Goal: Task Accomplishment & Management: Manage account settings

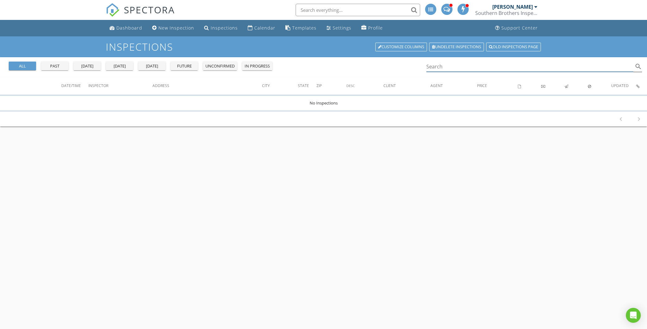
click at [443, 66] on input "Search" at bounding box center [529, 67] width 207 height 10
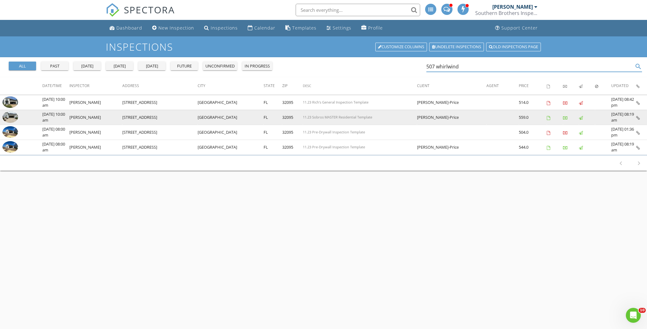
type input "507 whirlwind"
click at [10, 117] on img at bounding box center [10, 117] width 16 height 12
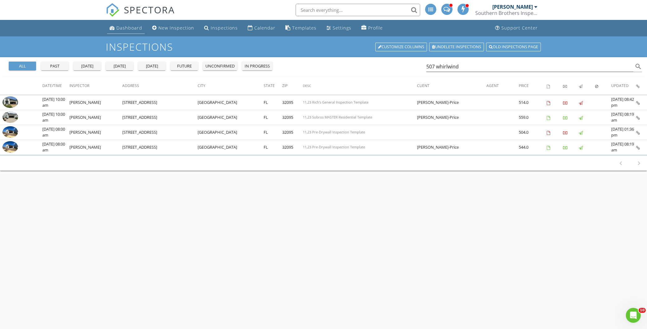
click at [125, 29] on div "Dashboard" at bounding box center [129, 28] width 26 height 6
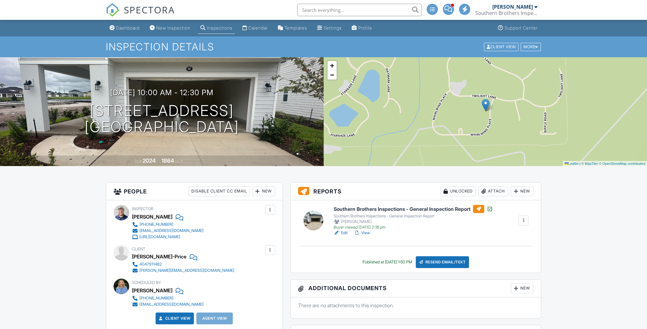
click at [367, 233] on link "View" at bounding box center [362, 233] width 16 height 6
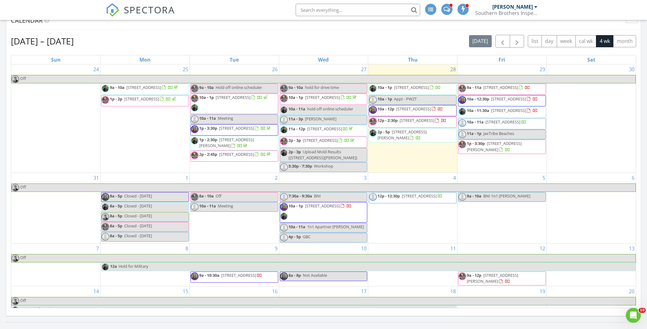
scroll to position [237, 0]
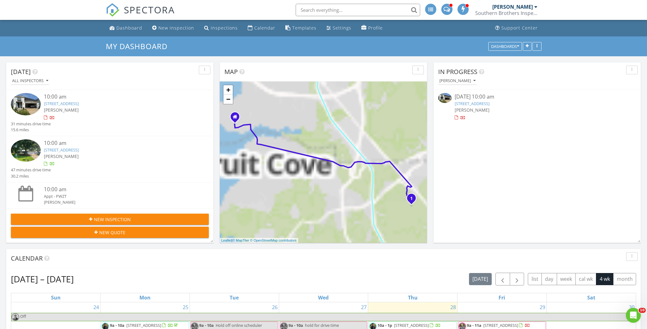
click at [488, 104] on link "[STREET_ADDRESS]" at bounding box center [471, 104] width 35 height 6
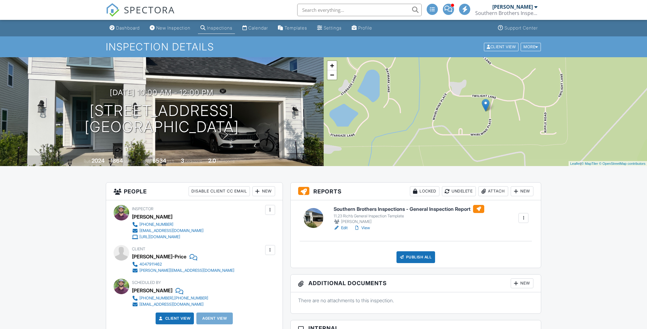
click at [345, 228] on link "Edit" at bounding box center [340, 228] width 14 height 6
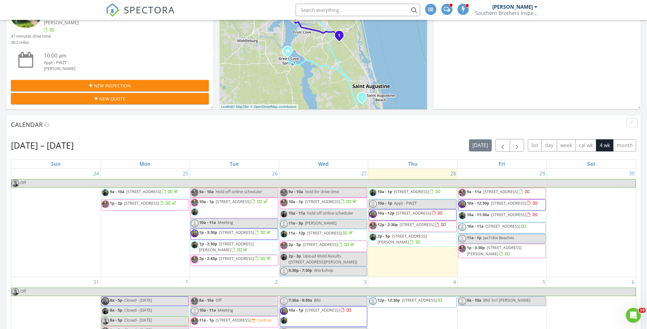
scroll to position [135, 0]
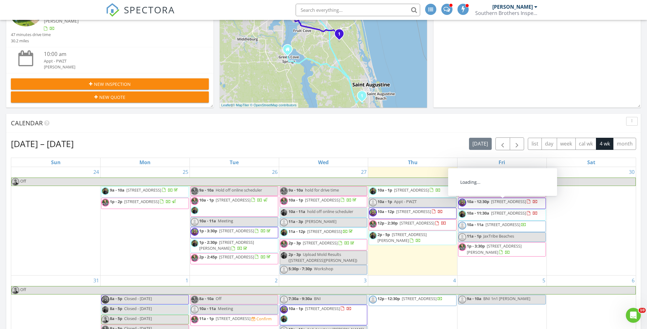
click at [490, 204] on link "10a - 12:30p 902 Eagle Point Dr, St. Augustine 32092" at bounding box center [502, 202] width 71 height 6
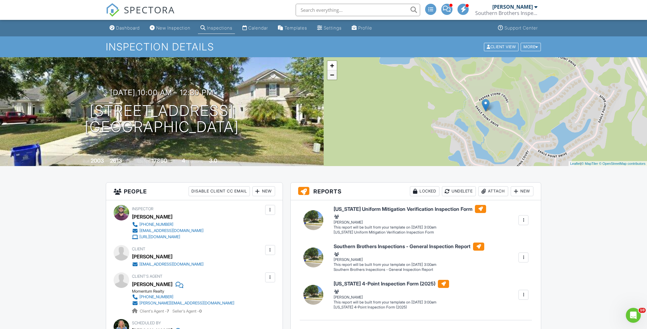
click at [332, 77] on link "−" at bounding box center [331, 74] width 9 height 9
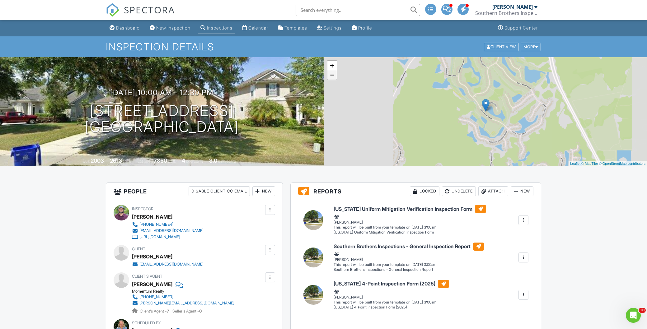
click at [332, 77] on link "−" at bounding box center [331, 74] width 9 height 9
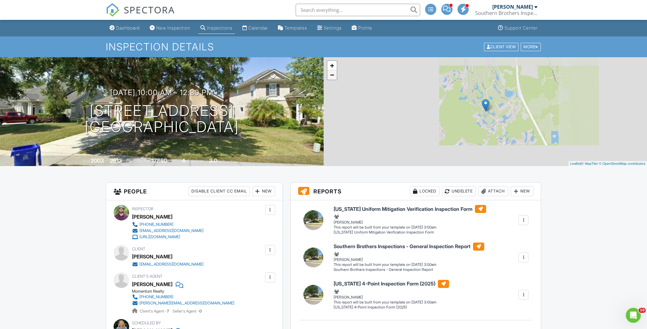
click at [332, 77] on link "−" at bounding box center [331, 74] width 9 height 9
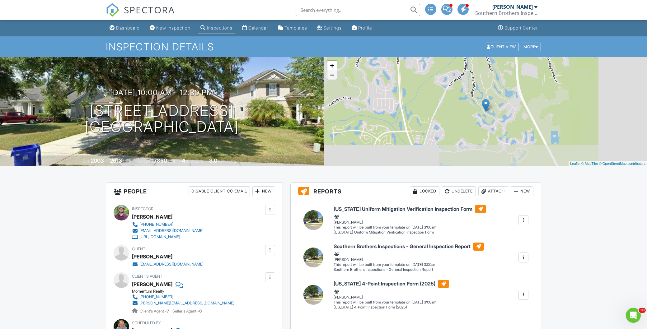
click at [332, 77] on link "−" at bounding box center [331, 74] width 9 height 9
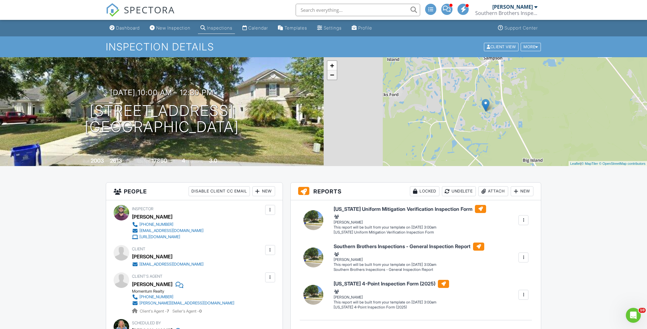
click at [332, 77] on link "−" at bounding box center [331, 74] width 9 height 9
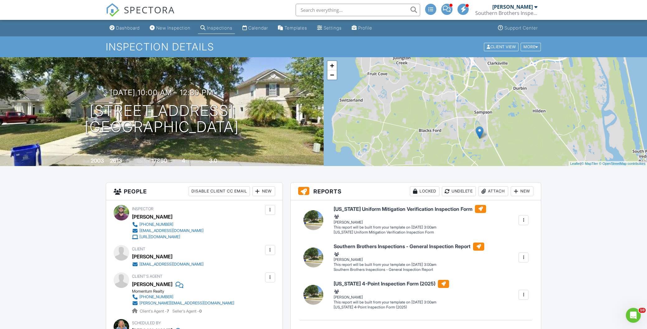
drag, startPoint x: 409, startPoint y: 98, endPoint x: 402, endPoint y: 127, distance: 30.0
click at [402, 127] on div "+ − Leaflet | © MapTiler © OpenStreetMap contributors" at bounding box center [484, 111] width 323 height 109
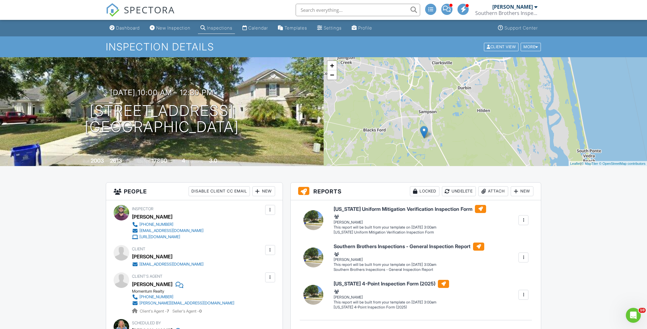
drag, startPoint x: 453, startPoint y: 109, endPoint x: 397, endPoint y: 109, distance: 56.6
click at [397, 109] on div "+ − Leaflet | © MapTiler © OpenStreetMap contributors" at bounding box center [484, 111] width 323 height 109
click at [331, 66] on link "+" at bounding box center [331, 65] width 9 height 9
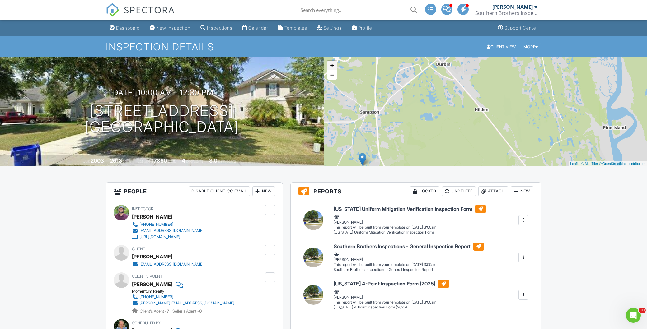
click at [331, 66] on link "+" at bounding box center [331, 65] width 9 height 9
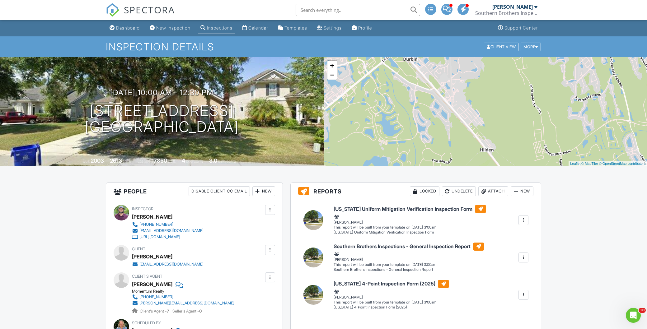
drag, startPoint x: 402, startPoint y: 93, endPoint x: 411, endPoint y: 138, distance: 45.7
click at [411, 138] on div "+ − Leaflet | © MapTiler © OpenStreetMap contributors" at bounding box center [484, 111] width 323 height 109
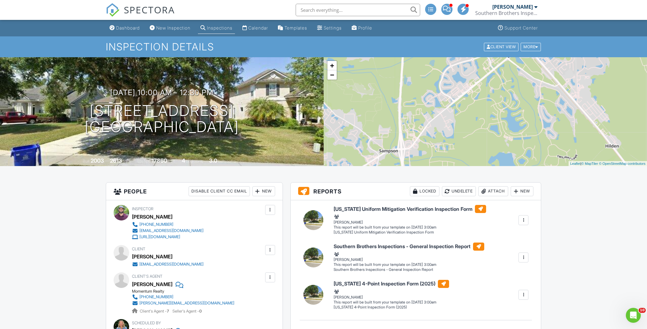
drag, startPoint x: 385, startPoint y: 78, endPoint x: 510, endPoint y: 76, distance: 125.4
click at [510, 76] on div "+ − Leaflet | © MapTiler © OpenStreetMap contributors" at bounding box center [484, 111] width 323 height 109
click at [333, 76] on link "−" at bounding box center [331, 74] width 9 height 9
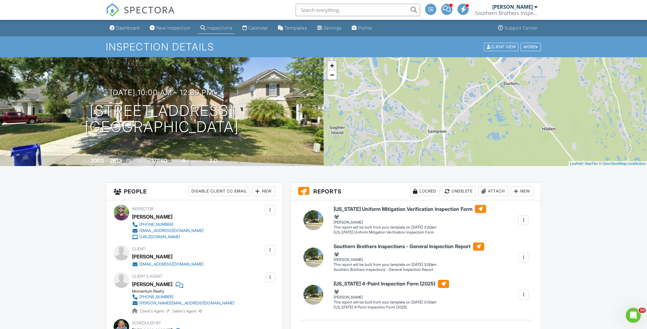
click at [331, 65] on link "+" at bounding box center [331, 65] width 9 height 9
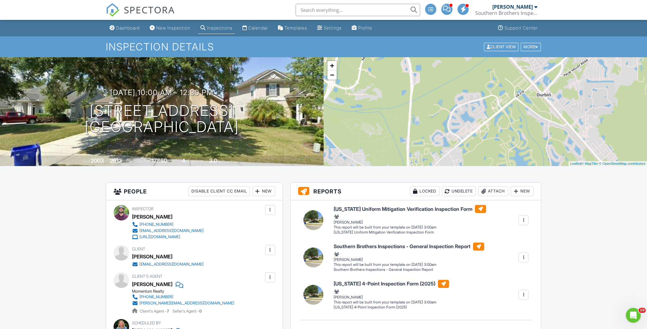
drag, startPoint x: 412, startPoint y: 82, endPoint x: 421, endPoint y: 125, distance: 44.3
click at [421, 125] on div "+ − Leaflet | © MapTiler © OpenStreetMap contributors" at bounding box center [484, 111] width 323 height 109
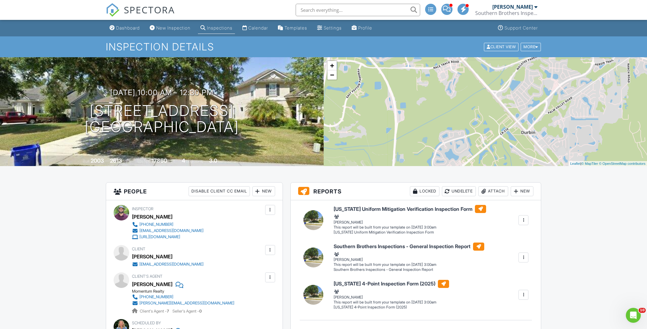
drag, startPoint x: 429, startPoint y: 71, endPoint x: 409, endPoint y: 111, distance: 44.9
click at [412, 112] on div "+ − Leaflet | © MapTiler © OpenStreetMap contributors" at bounding box center [484, 111] width 323 height 109
click at [332, 65] on link "+" at bounding box center [331, 65] width 9 height 9
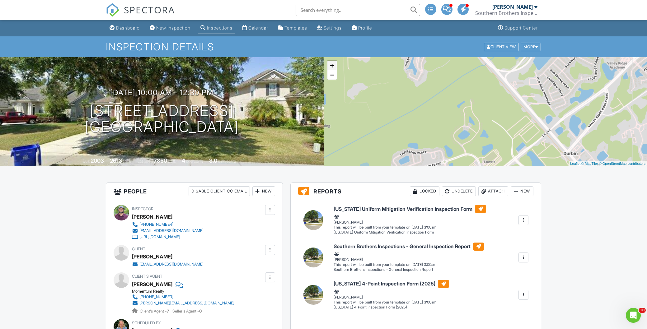
click at [332, 64] on link "+" at bounding box center [331, 65] width 9 height 9
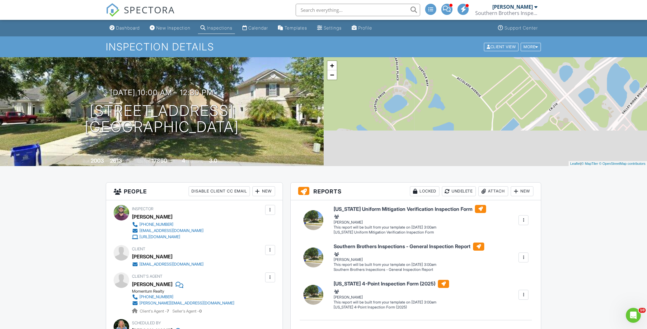
drag, startPoint x: 479, startPoint y: 119, endPoint x: 435, endPoint y: 75, distance: 62.7
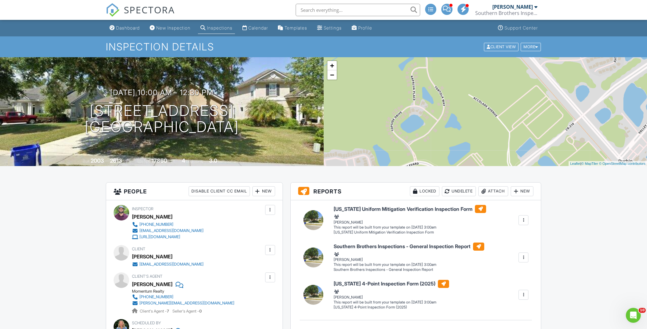
drag, startPoint x: 466, startPoint y: 113, endPoint x: 483, endPoint y: 129, distance: 23.5
click at [483, 129] on div "+ − Leaflet | © MapTiler © OpenStreetMap contributors" at bounding box center [484, 111] width 323 height 109
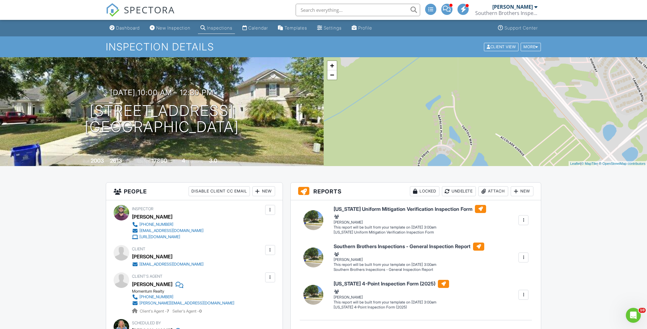
drag, startPoint x: 482, startPoint y: 123, endPoint x: 490, endPoint y: 132, distance: 12.6
click at [490, 132] on div "+ − Leaflet | © MapTiler © OpenStreetMap contributors" at bounding box center [484, 111] width 323 height 109
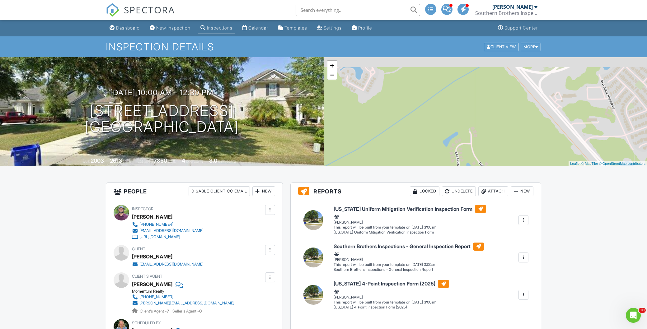
drag, startPoint x: 484, startPoint y: 114, endPoint x: 491, endPoint y: 126, distance: 13.0
click at [491, 126] on div "+ − Leaflet | © MapTiler © OpenStreetMap contributors" at bounding box center [484, 111] width 323 height 109
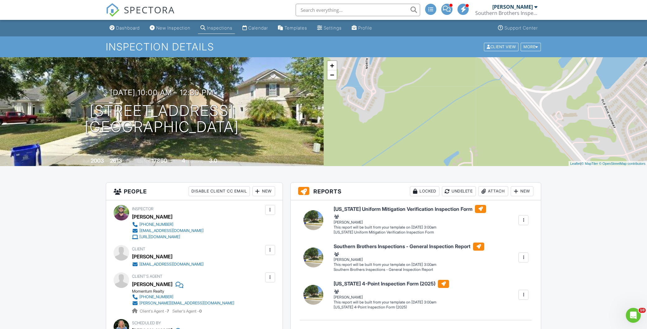
drag, startPoint x: 478, startPoint y: 86, endPoint x: 426, endPoint y: 58, distance: 58.9
click at [426, 58] on div "+ − Leaflet | © MapTiler © OpenStreetMap contributors" at bounding box center [484, 111] width 323 height 109
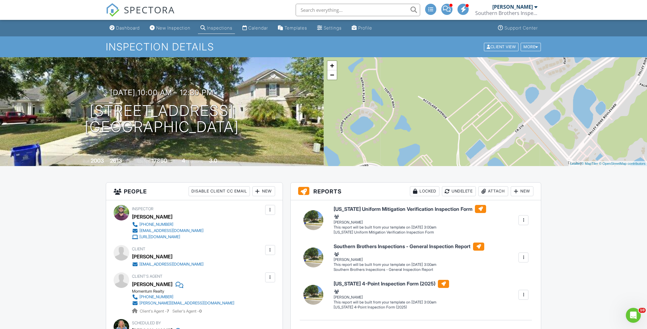
drag, startPoint x: 502, startPoint y: 127, endPoint x: 458, endPoint y: 79, distance: 64.5
click at [458, 79] on div "+ − Leaflet | © MapTiler © OpenStreetMap contributors" at bounding box center [484, 111] width 323 height 109
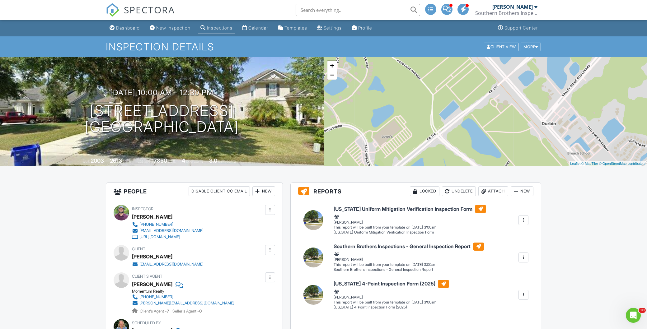
drag, startPoint x: 499, startPoint y: 122, endPoint x: 472, endPoint y: 82, distance: 47.5
click at [472, 82] on div "+ − Leaflet | © MapTiler © OpenStreetMap contributors" at bounding box center [484, 111] width 323 height 109
click at [332, 77] on link "−" at bounding box center [331, 74] width 9 height 9
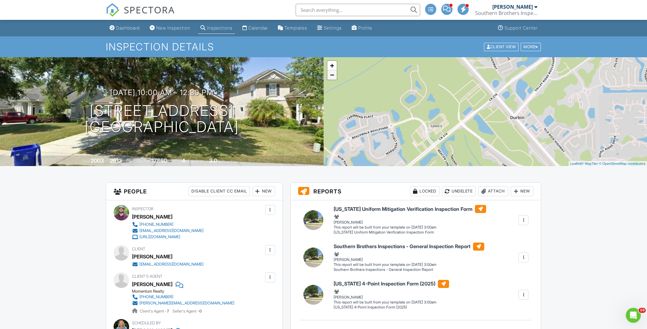
click at [332, 77] on link "−" at bounding box center [331, 74] width 9 height 9
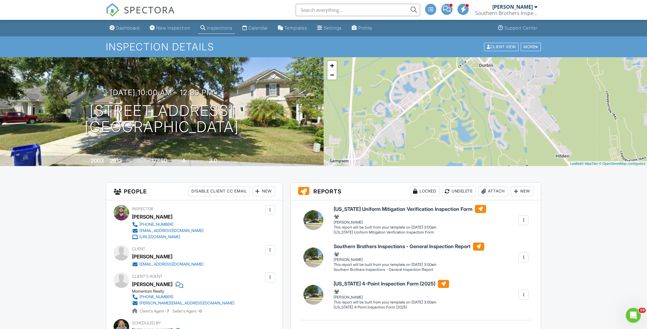
drag, startPoint x: 481, startPoint y: 134, endPoint x: 465, endPoint y: 84, distance: 52.1
click at [465, 84] on div "+ − Leaflet | © MapTiler © OpenStreetMap contributors" at bounding box center [484, 111] width 323 height 109
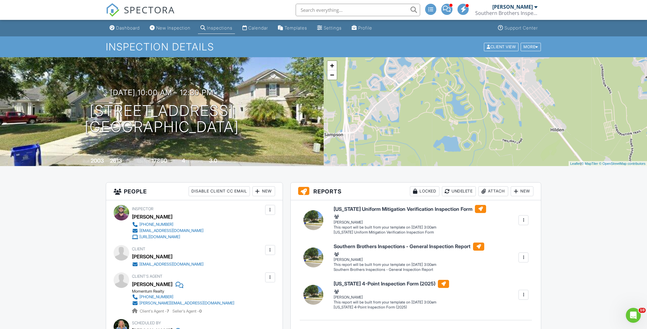
drag, startPoint x: 479, startPoint y: 129, endPoint x: 473, endPoint y: 101, distance: 27.9
click at [473, 101] on div "+ − Leaflet | © MapTiler © OpenStreetMap contributors" at bounding box center [484, 111] width 323 height 109
click at [333, 76] on link "−" at bounding box center [331, 74] width 9 height 9
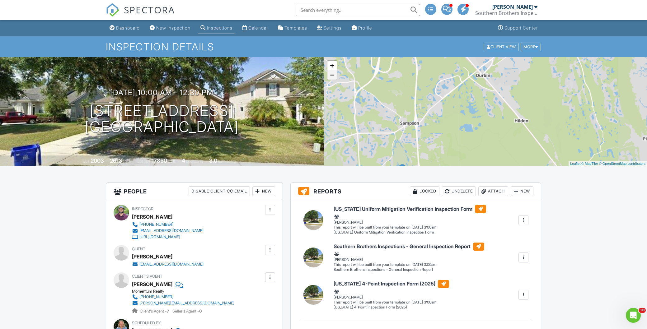
click at [333, 76] on link "−" at bounding box center [331, 74] width 9 height 9
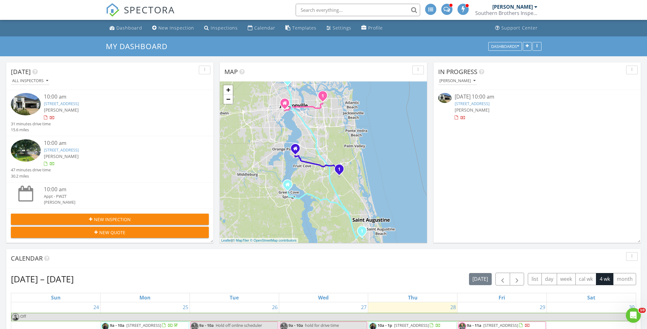
click at [479, 104] on link "507 Whirlwind Pl, St. Augustine, FL 32095" at bounding box center [471, 104] width 35 height 6
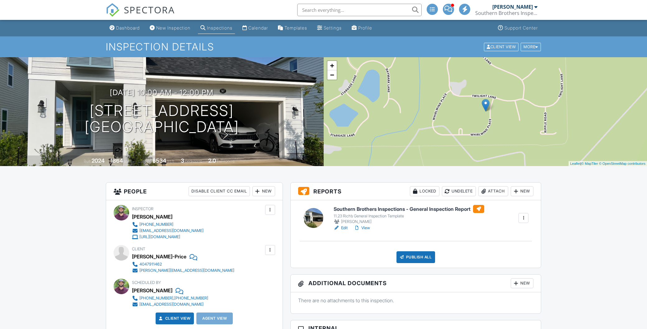
click at [221, 29] on div "Inspections" at bounding box center [220, 27] width 26 height 5
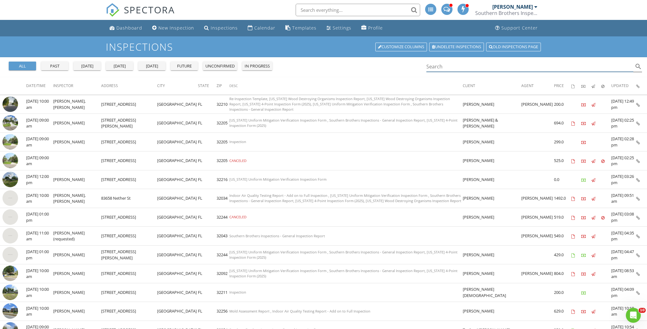
click at [446, 68] on input "Search" at bounding box center [529, 67] width 207 height 10
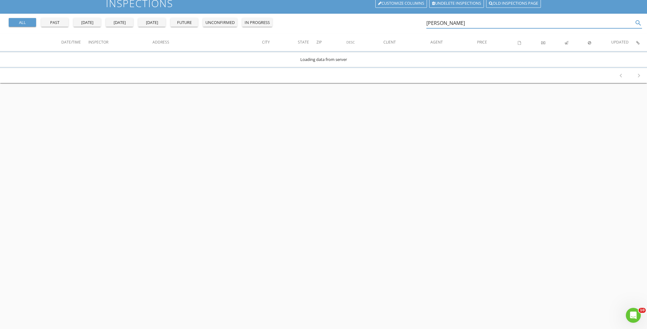
scroll to position [46, 0]
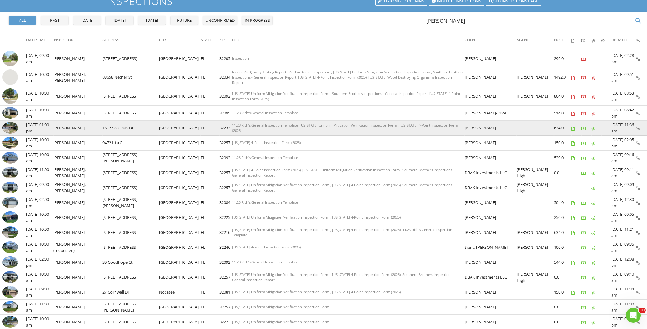
type input "[PERSON_NAME]"
click at [12, 127] on img at bounding box center [10, 128] width 16 height 12
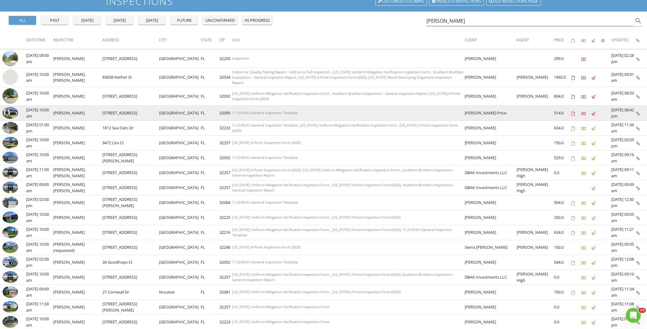
click at [13, 112] on img at bounding box center [10, 113] width 16 height 12
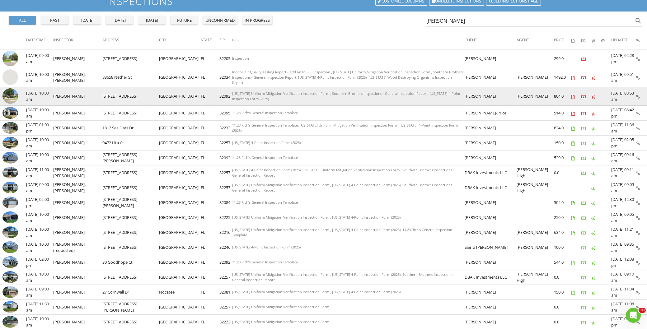
click at [12, 95] on img at bounding box center [10, 96] width 16 height 16
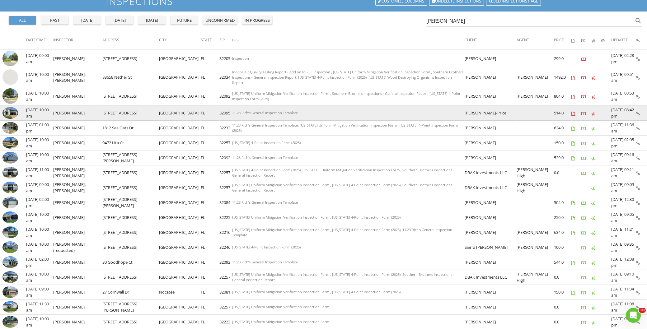
click at [13, 110] on img at bounding box center [10, 113] width 16 height 12
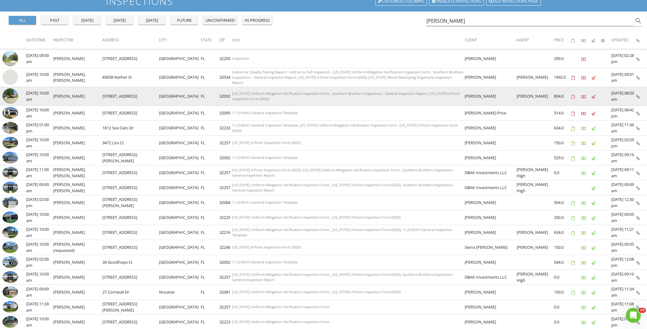
click at [19, 93] on td at bounding box center [13, 96] width 26 height 19
click at [12, 93] on img at bounding box center [10, 96] width 16 height 16
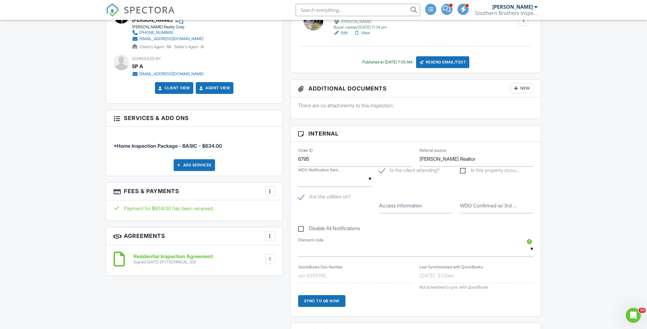
click at [270, 190] on div at bounding box center [270, 191] width 6 height 6
click at [292, 212] on li "Edit Fees & Payments" at bounding box center [301, 210] width 65 height 16
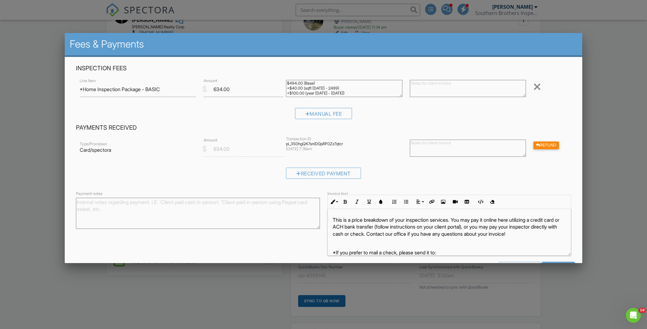
click at [53, 176] on div at bounding box center [323, 174] width 647 height 411
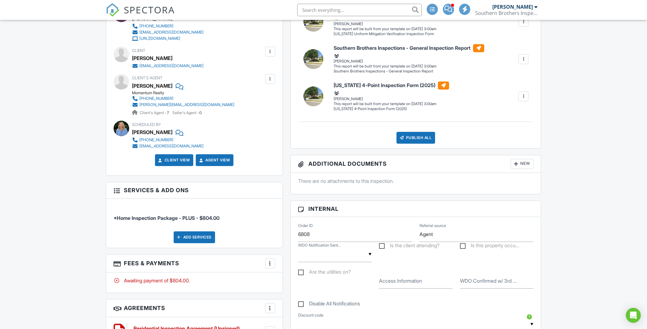
scroll to position [199, 0]
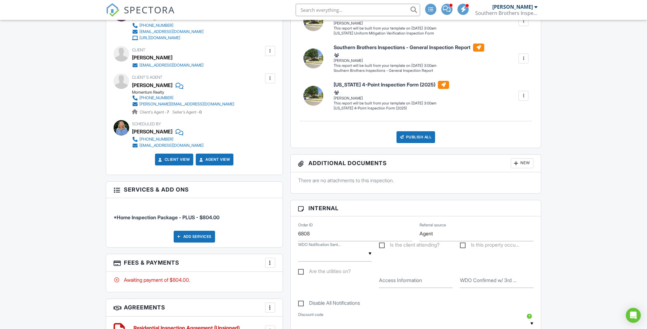
click at [270, 262] on div at bounding box center [270, 263] width 6 height 6
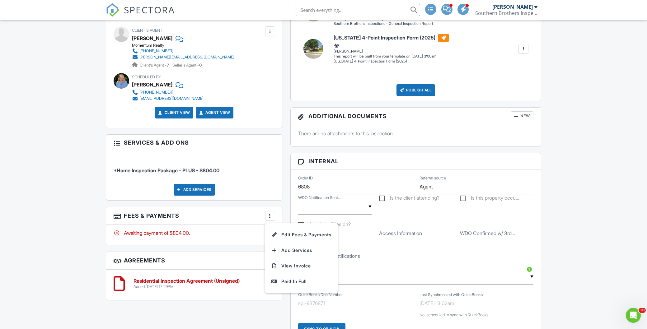
scroll to position [250, 0]
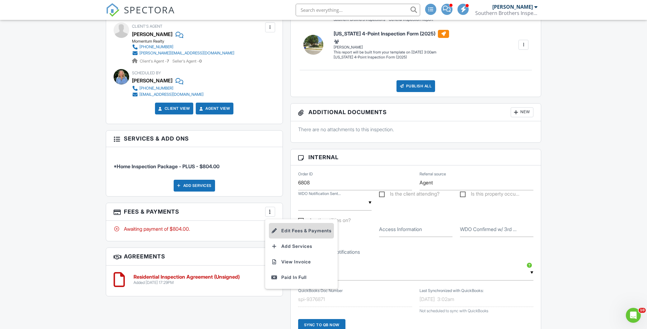
click at [296, 233] on li "Edit Fees & Payments" at bounding box center [301, 231] width 65 height 16
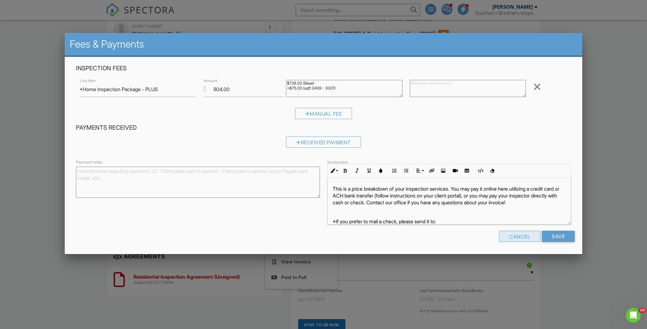
click at [519, 236] on div "Cancel" at bounding box center [520, 236] width 42 height 11
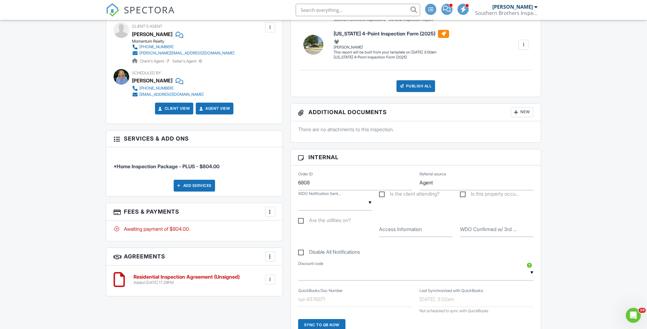
scroll to position [249, 0]
